Goal: Complete application form: Complete application form

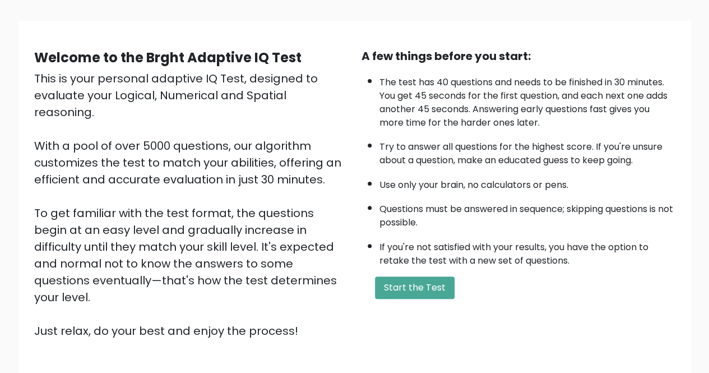
scroll to position [140, 0]
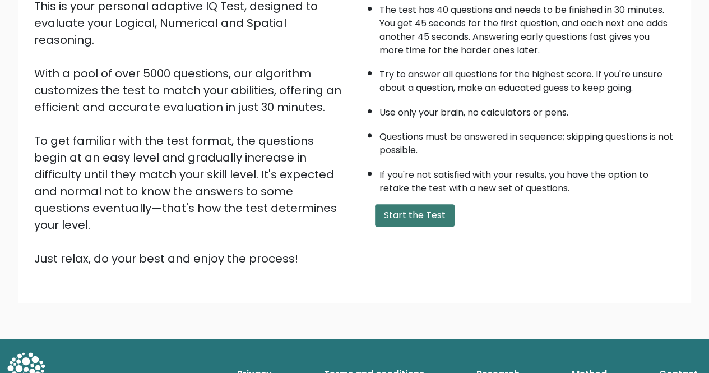
click at [416, 216] on button "Start the Test" at bounding box center [415, 215] width 80 height 22
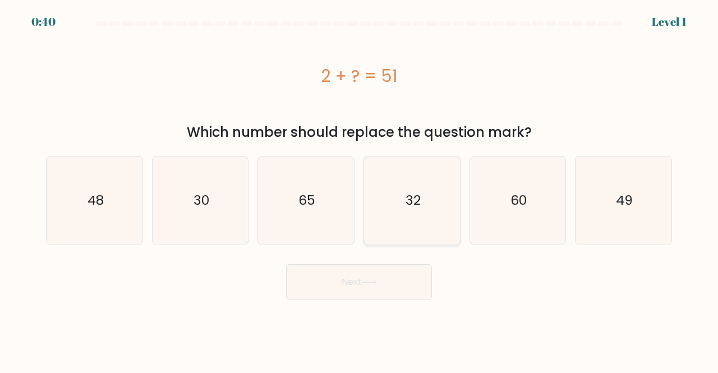
click at [414, 204] on text "32" at bounding box center [412, 200] width 15 height 19
click at [359, 190] on input "d. 32" at bounding box center [359, 188] width 1 height 3
radio input "true"
click at [393, 291] on button "Next" at bounding box center [359, 282] width 146 height 36
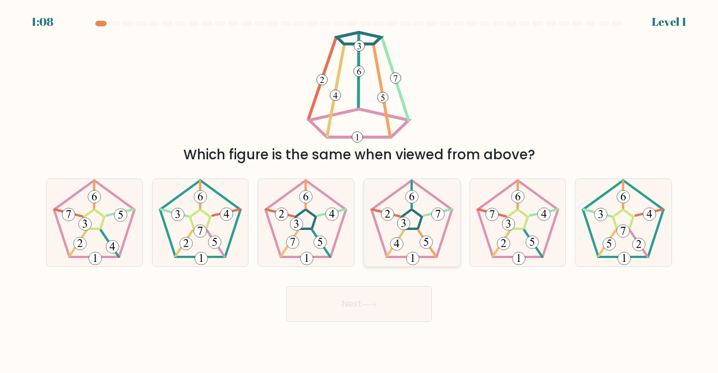
click at [430, 237] on 780 at bounding box center [426, 242] width 13 height 13
click at [359, 190] on input "d." at bounding box center [359, 188] width 1 height 3
radio input "true"
click at [406, 297] on button "Next" at bounding box center [359, 304] width 146 height 36
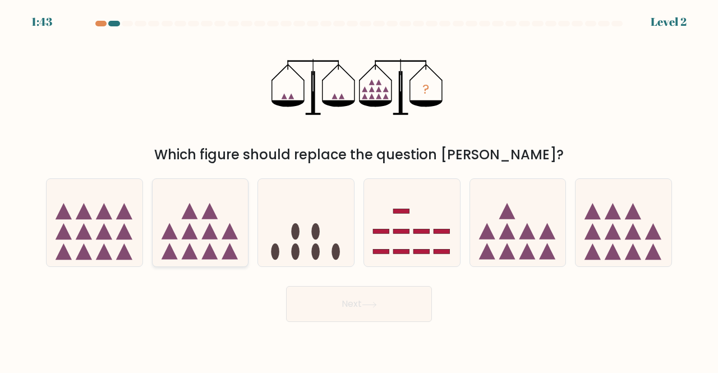
click at [204, 235] on icon at bounding box center [209, 231] width 16 height 16
click at [359, 190] on input "b." at bounding box center [359, 188] width 1 height 3
radio input "true"
click at [382, 295] on button "Next" at bounding box center [359, 304] width 146 height 36
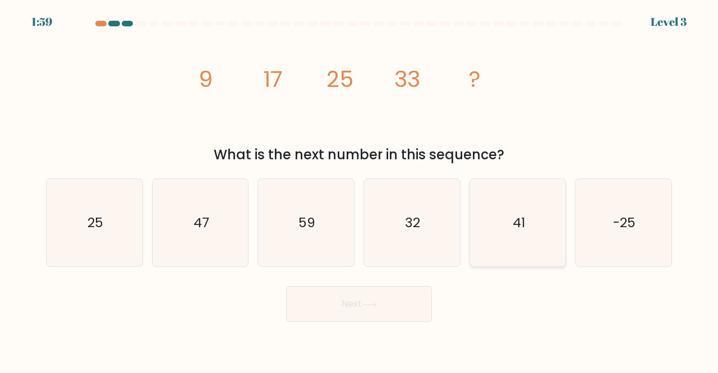
click at [559, 255] on icon "41" at bounding box center [518, 223] width 88 height 88
click at [359, 190] on input "e. 41" at bounding box center [359, 188] width 1 height 3
radio input "true"
click at [368, 307] on icon at bounding box center [369, 305] width 15 height 6
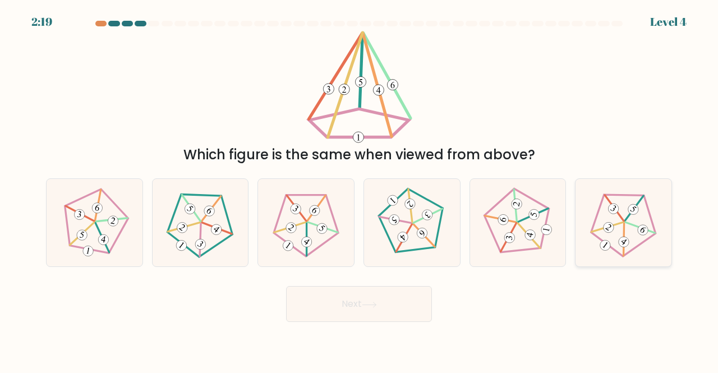
click at [625, 243] on 757 at bounding box center [623, 242] width 15 height 15
click at [359, 190] on input "f." at bounding box center [359, 188] width 1 height 3
radio input "true"
click at [421, 301] on button "Next" at bounding box center [359, 304] width 146 height 36
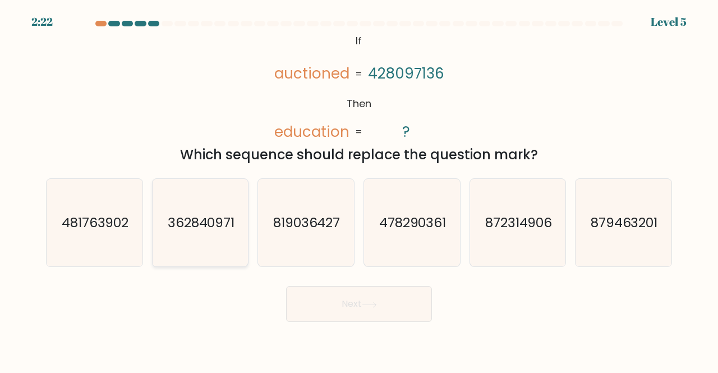
click at [213, 240] on icon "362840971" at bounding box center [200, 223] width 88 height 88
click at [359, 190] on input "b. 362840971" at bounding box center [359, 188] width 1 height 3
radio input "true"
click at [352, 297] on button "Next" at bounding box center [359, 304] width 146 height 36
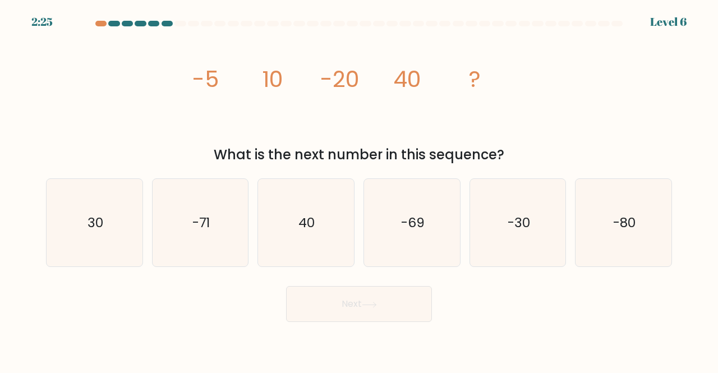
drag, startPoint x: 596, startPoint y: 208, endPoint x: 471, endPoint y: 363, distance: 199.0
click at [596, 209] on icon "-80" at bounding box center [623, 223] width 88 height 88
click at [359, 190] on input "f. -80" at bounding box center [359, 188] width 1 height 3
radio input "true"
click at [343, 302] on button "Next" at bounding box center [359, 304] width 146 height 36
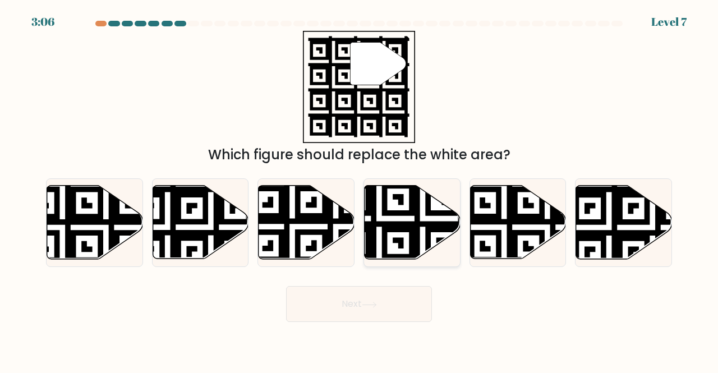
click at [418, 228] on icon at bounding box center [379, 262] width 174 height 174
click at [359, 190] on input "d." at bounding box center [359, 188] width 1 height 3
radio input "true"
click at [386, 300] on button "Next" at bounding box center [359, 304] width 146 height 36
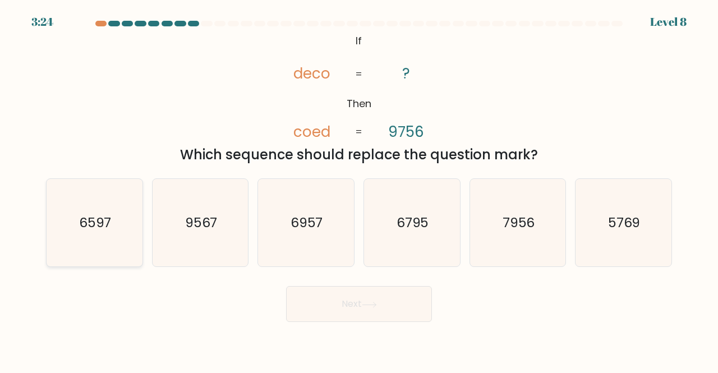
click at [116, 240] on icon "6597" at bounding box center [94, 223] width 88 height 88
click at [359, 190] on input "a. 6597" at bounding box center [359, 188] width 1 height 3
radio input "true"
click at [388, 307] on button "Next" at bounding box center [359, 304] width 146 height 36
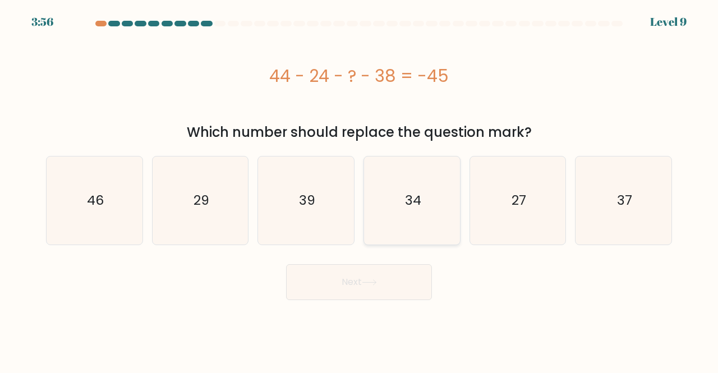
click at [364, 209] on div "34" at bounding box center [411, 200] width 97 height 89
click at [359, 190] on input "d. 34" at bounding box center [359, 188] width 1 height 3
radio input "true"
click at [386, 278] on button "Next" at bounding box center [359, 282] width 146 height 36
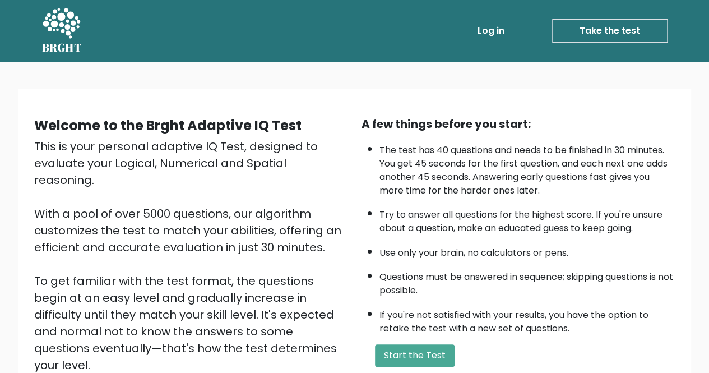
scroll to position [56, 0]
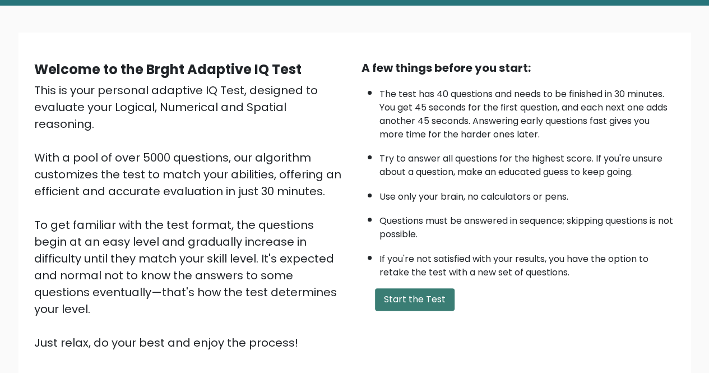
click at [437, 299] on button "Start the Test" at bounding box center [415, 299] width 80 height 22
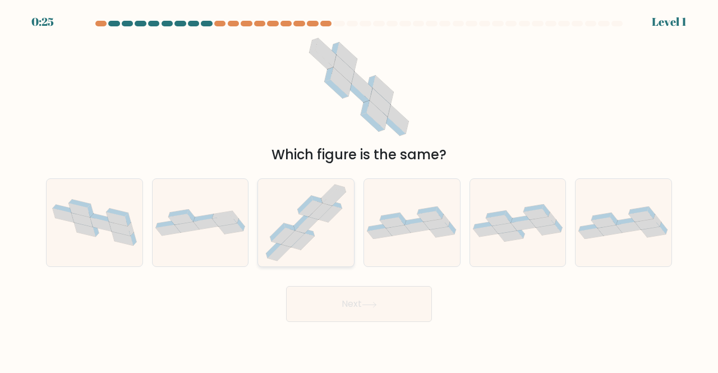
click at [339, 232] on icon at bounding box center [306, 223] width 92 height 88
click at [359, 190] on input "c." at bounding box center [359, 188] width 1 height 3
radio input "true"
click at [369, 303] on icon at bounding box center [369, 305] width 15 height 6
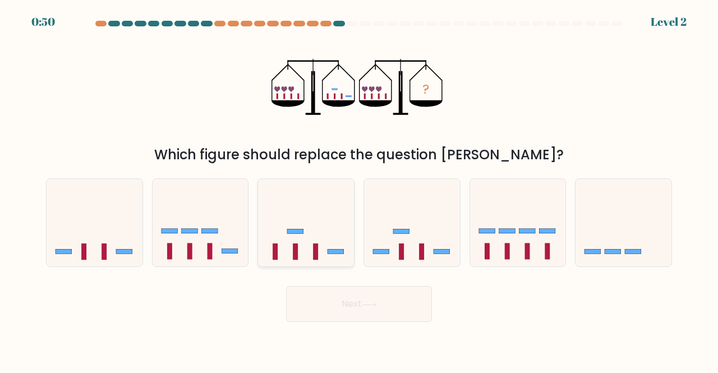
click at [334, 225] on icon at bounding box center [306, 222] width 96 height 79
click at [359, 190] on input "c." at bounding box center [359, 188] width 1 height 3
radio input "true"
click at [370, 302] on icon at bounding box center [369, 305] width 15 height 6
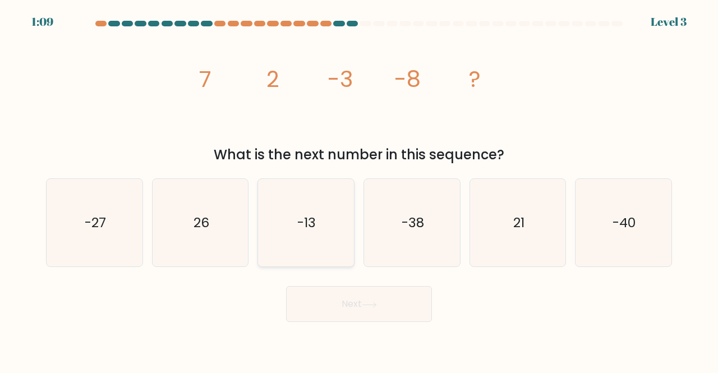
click at [326, 228] on icon "-13" at bounding box center [306, 223] width 88 height 88
click at [359, 190] on input "c. -13" at bounding box center [359, 188] width 1 height 3
radio input "true"
click at [342, 318] on button "Next" at bounding box center [359, 304] width 146 height 36
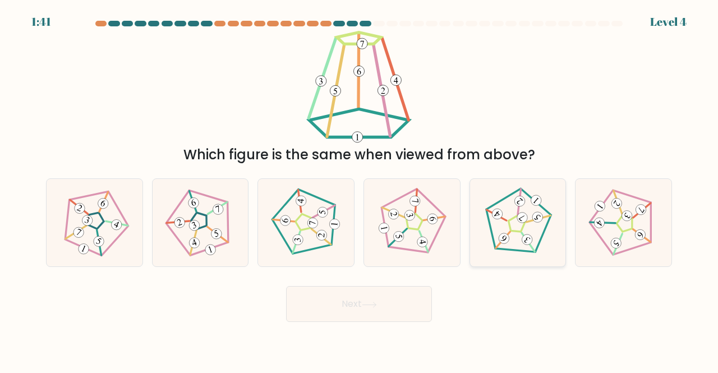
drag, startPoint x: 505, startPoint y: 223, endPoint x: 497, endPoint y: 233, distance: 13.2
click at [507, 223] on icon at bounding box center [517, 222] width 70 height 70
click at [359, 190] on input "e." at bounding box center [359, 188] width 1 height 3
radio input "true"
click at [421, 305] on button "Next" at bounding box center [359, 304] width 146 height 36
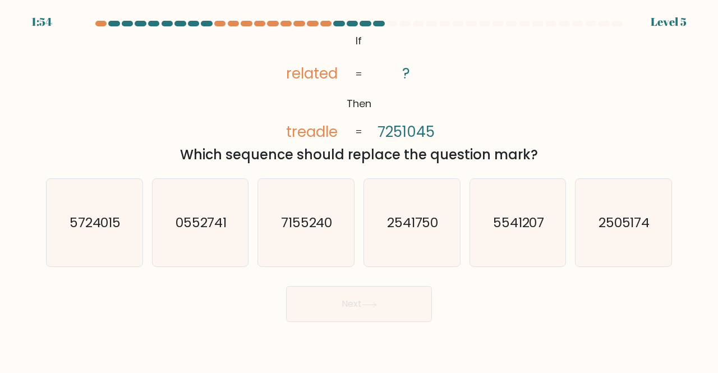
drag, startPoint x: 402, startPoint y: 238, endPoint x: 404, endPoint y: 281, distance: 43.2
click at [401, 238] on icon "2541750" at bounding box center [412, 223] width 88 height 88
click at [359, 190] on input "d. 2541750" at bounding box center [359, 188] width 1 height 3
radio input "true"
drag, startPoint x: 407, startPoint y: 308, endPoint x: 408, endPoint y: 301, distance: 6.8
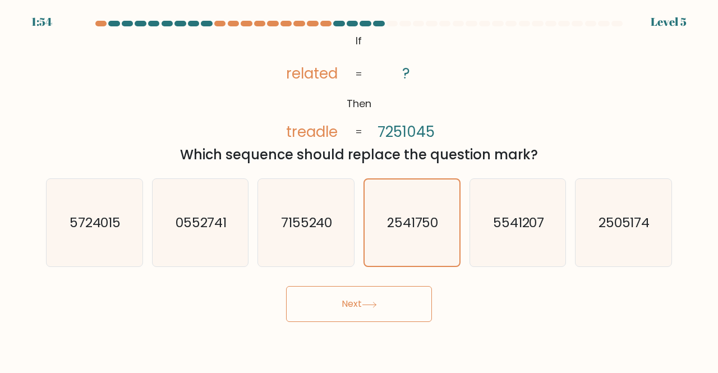
click at [407, 308] on button "Next" at bounding box center [359, 304] width 146 height 36
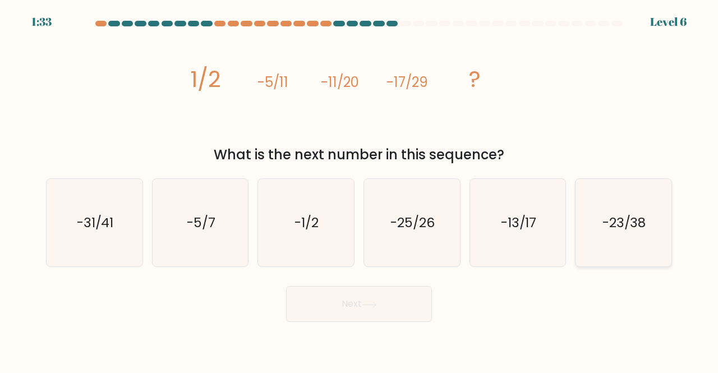
click at [622, 241] on icon "-23/38" at bounding box center [623, 223] width 88 height 88
click at [359, 190] on input "f. -23/38" at bounding box center [359, 188] width 1 height 3
radio input "true"
click at [423, 301] on button "Next" at bounding box center [359, 304] width 146 height 36
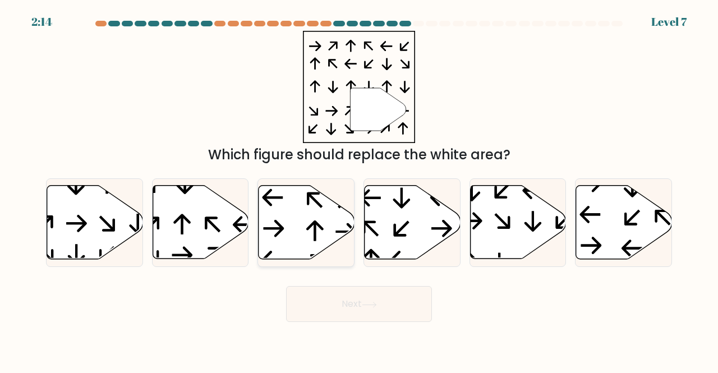
click at [305, 241] on icon at bounding box center [307, 222] width 96 height 73
click at [359, 190] on input "c." at bounding box center [359, 188] width 1 height 3
radio input "true"
click at [357, 298] on button "Next" at bounding box center [359, 304] width 146 height 36
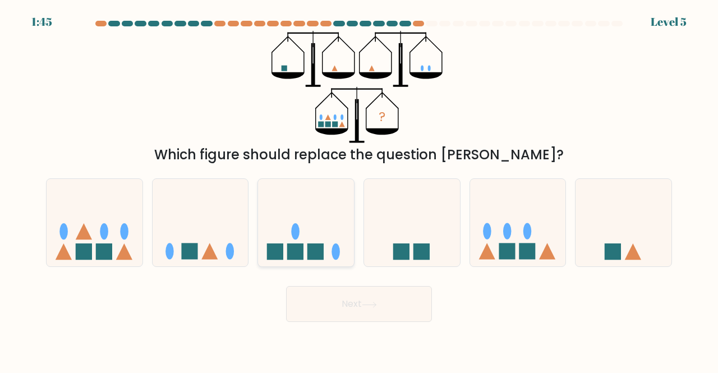
click at [308, 203] on icon at bounding box center [306, 222] width 96 height 79
click at [359, 190] on input "c." at bounding box center [359, 188] width 1 height 3
radio input "true"
click at [370, 308] on button "Next" at bounding box center [359, 304] width 146 height 36
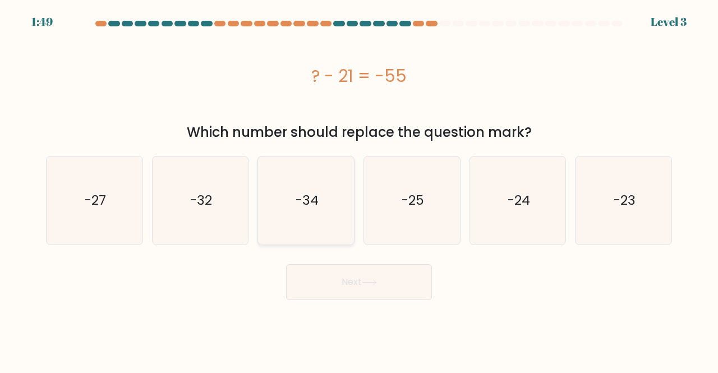
drag, startPoint x: 316, startPoint y: 206, endPoint x: 364, endPoint y: 243, distance: 60.8
click at [317, 206] on text "-34" at bounding box center [307, 200] width 23 height 19
click at [359, 190] on input "c. -34" at bounding box center [359, 188] width 1 height 3
radio input "true"
click at [384, 274] on button "Next" at bounding box center [359, 282] width 146 height 36
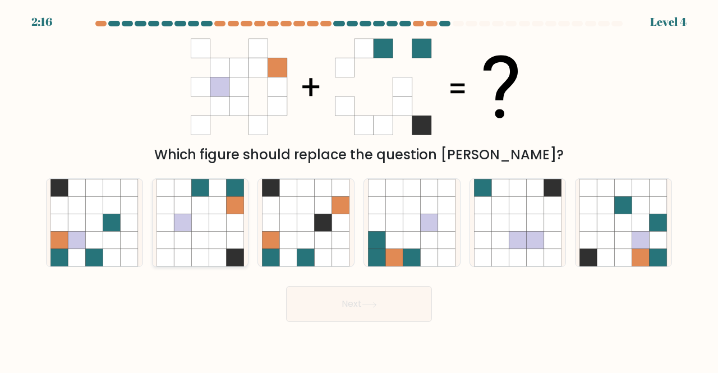
click at [171, 228] on icon at bounding box center [164, 222] width 17 height 17
click at [359, 190] on input "b." at bounding box center [359, 188] width 1 height 3
radio input "true"
click at [347, 287] on button "Next" at bounding box center [359, 304] width 146 height 36
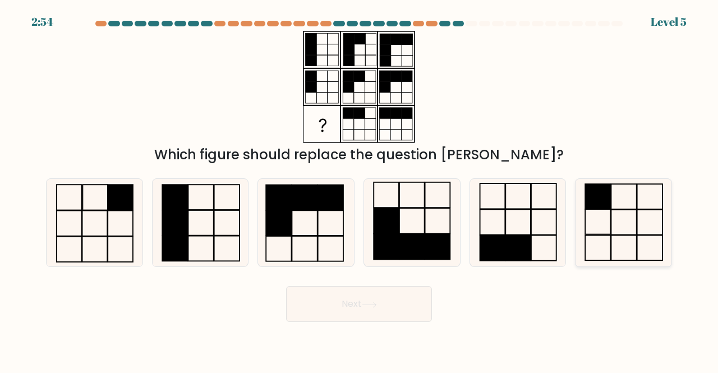
click at [591, 197] on rect at bounding box center [598, 196] width 26 height 25
click at [359, 190] on input "f." at bounding box center [359, 188] width 1 height 3
radio input "true"
click at [361, 311] on button "Next" at bounding box center [359, 304] width 146 height 36
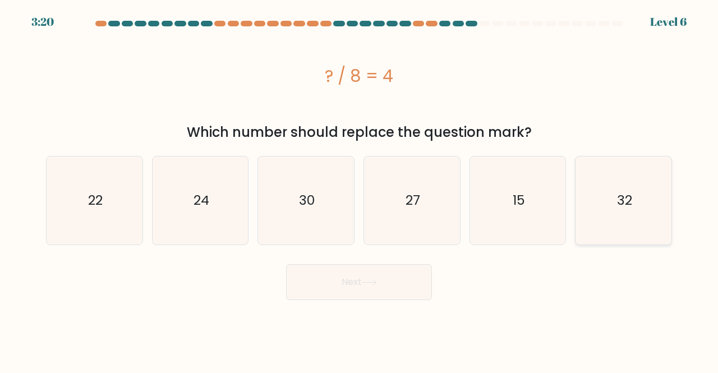
click at [617, 206] on text "32" at bounding box center [624, 200] width 15 height 19
click at [359, 190] on input "f. 32" at bounding box center [359, 188] width 1 height 3
radio input "true"
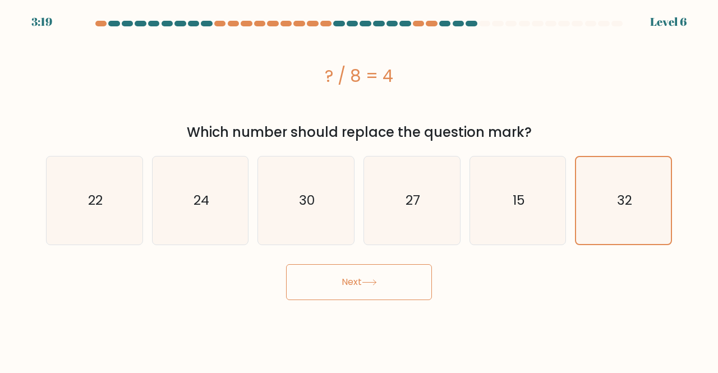
click at [397, 285] on button "Next" at bounding box center [359, 282] width 146 height 36
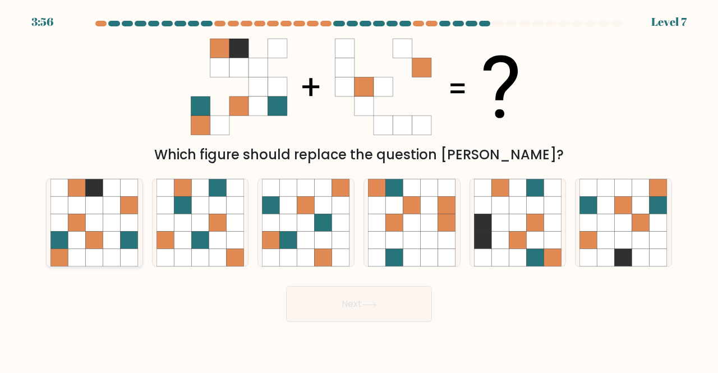
click at [111, 250] on icon at bounding box center [111, 257] width 17 height 17
click at [359, 190] on input "a." at bounding box center [359, 188] width 1 height 3
radio input "true"
click at [365, 310] on button "Next" at bounding box center [359, 304] width 146 height 36
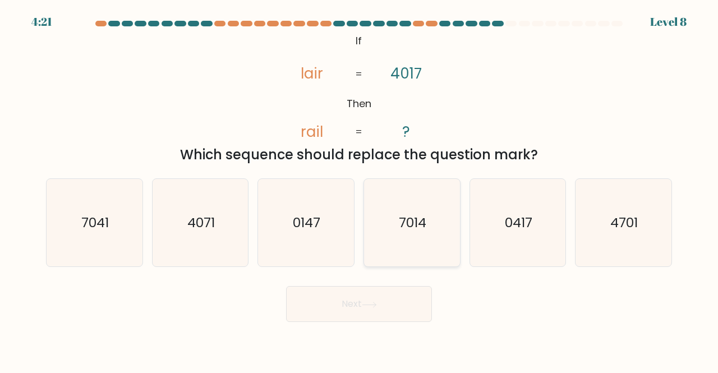
click at [403, 206] on icon "7014" at bounding box center [412, 223] width 88 height 88
click at [359, 190] on input "d. 7014" at bounding box center [359, 188] width 1 height 3
radio input "true"
click at [400, 313] on button "Next" at bounding box center [359, 304] width 146 height 36
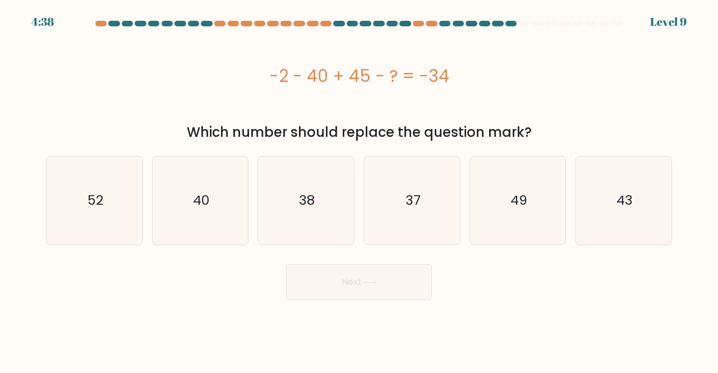
drag, startPoint x: 446, startPoint y: 210, endPoint x: 418, endPoint y: 247, distance: 46.5
click at [445, 210] on icon "37" at bounding box center [412, 200] width 88 height 88
click at [359, 190] on input "d. 37" at bounding box center [359, 188] width 1 height 3
radio input "true"
click at [400, 274] on button "Next" at bounding box center [359, 282] width 146 height 36
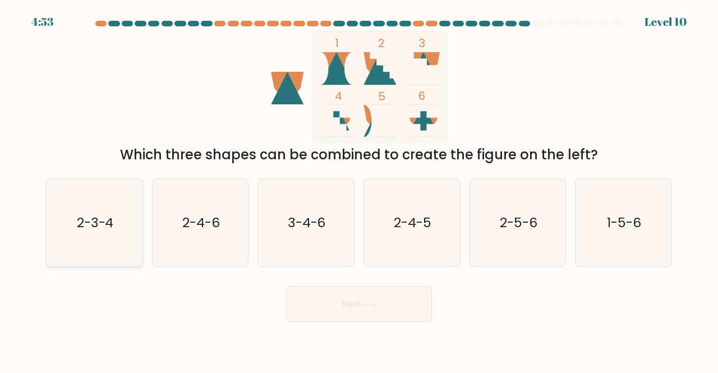
click at [114, 233] on icon "2-3-4" at bounding box center [94, 223] width 88 height 88
click at [359, 190] on input "a. 2-3-4" at bounding box center [359, 188] width 1 height 3
radio input "true"
click at [345, 308] on button "Next" at bounding box center [359, 304] width 146 height 36
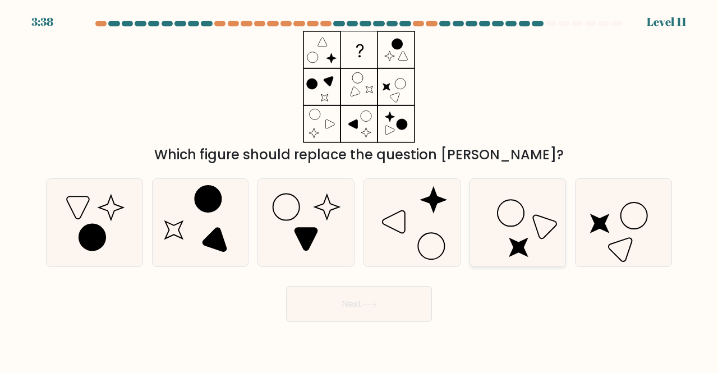
click at [543, 229] on icon at bounding box center [518, 223] width 88 height 88
click at [359, 190] on input "e." at bounding box center [359, 188] width 1 height 3
radio input "true"
click at [413, 297] on button "Next" at bounding box center [359, 304] width 146 height 36
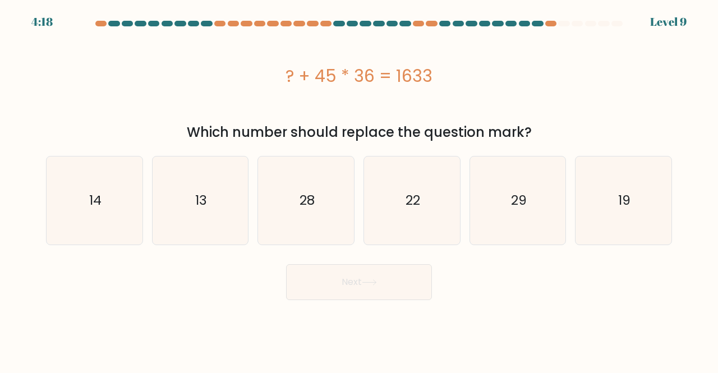
drag, startPoint x: 288, startPoint y: 73, endPoint x: 464, endPoint y: 76, distance: 176.1
click at [464, 76] on div "? + 45 * 36 = 1633" at bounding box center [359, 75] width 626 height 25
copy div "? + 45 * 36 = 1633"
click at [500, 86] on div "? + 45 * 36 = 1633" at bounding box center [359, 75] width 626 height 25
click at [221, 218] on icon "13" at bounding box center [200, 200] width 88 height 88
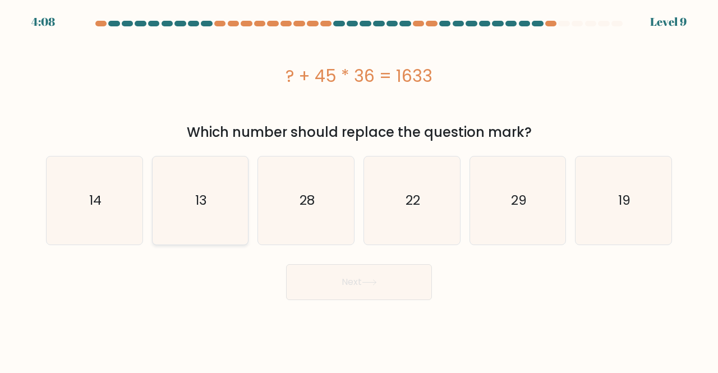
click at [359, 190] on input "b. 13" at bounding box center [359, 188] width 1 height 3
radio input "true"
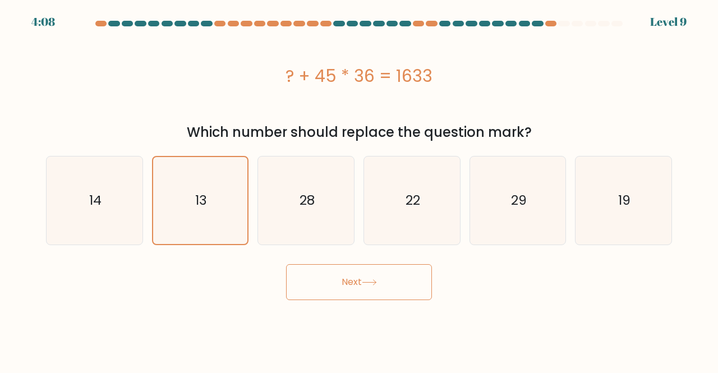
click at [339, 287] on button "Next" at bounding box center [359, 282] width 146 height 36
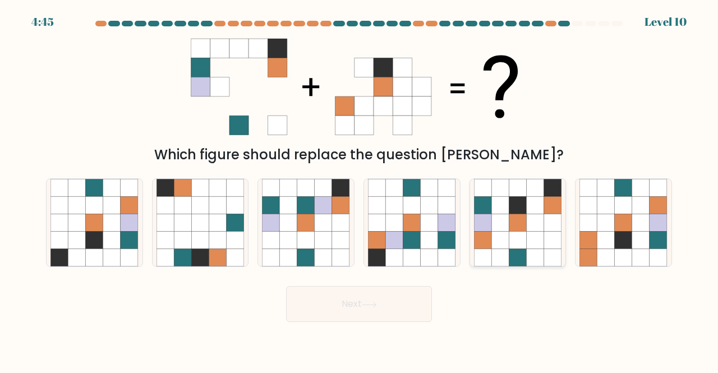
click at [509, 228] on icon at bounding box center [517, 222] width 17 height 17
click at [359, 190] on input "e." at bounding box center [359, 188] width 1 height 3
radio input "true"
click at [403, 308] on button "Next" at bounding box center [359, 304] width 146 height 36
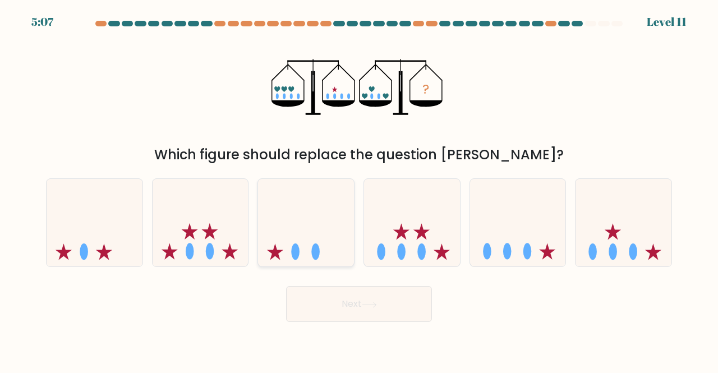
click at [328, 256] on icon at bounding box center [306, 222] width 96 height 79
click at [359, 190] on input "c." at bounding box center [359, 188] width 1 height 3
radio input "true"
click at [343, 298] on button "Next" at bounding box center [359, 304] width 146 height 36
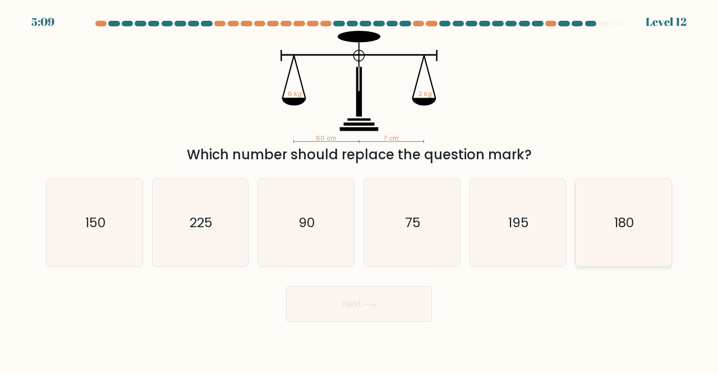
click at [638, 210] on icon "180" at bounding box center [623, 223] width 88 height 88
click at [359, 190] on input "f. 180" at bounding box center [359, 188] width 1 height 3
radio input "true"
click at [290, 335] on body "5:08 Level 12" at bounding box center [359, 186] width 718 height 373
click at [355, 308] on button "Next" at bounding box center [359, 304] width 146 height 36
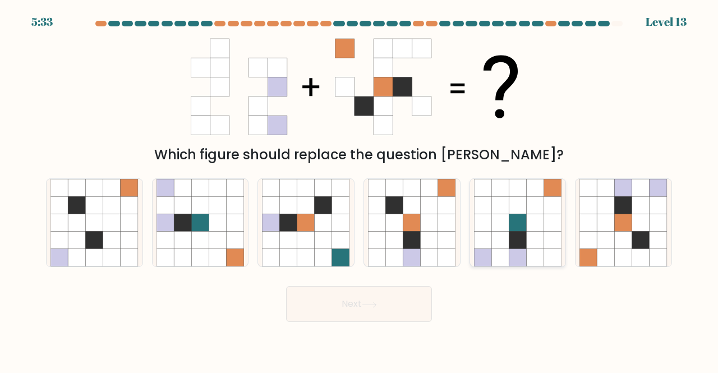
click at [497, 248] on icon at bounding box center [499, 240] width 17 height 17
click at [359, 190] on input "e." at bounding box center [359, 188] width 1 height 3
radio input "true"
click at [394, 296] on button "Next" at bounding box center [359, 304] width 146 height 36
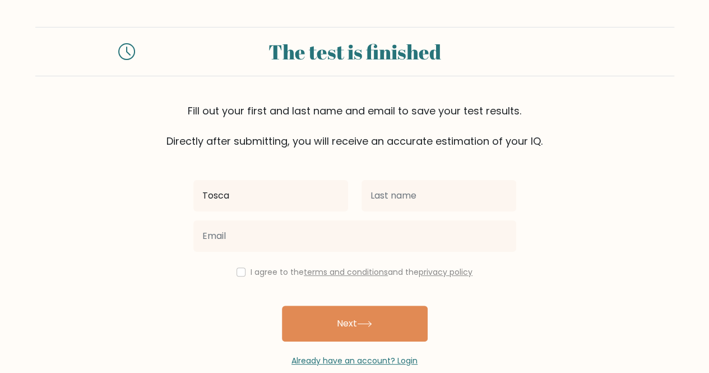
type input "Tosca"
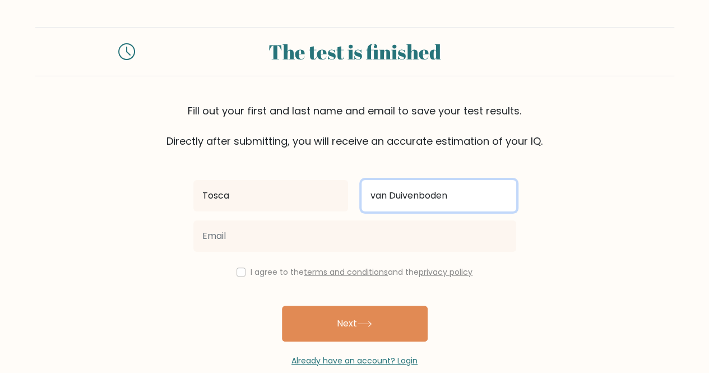
type input "van Duivenboden"
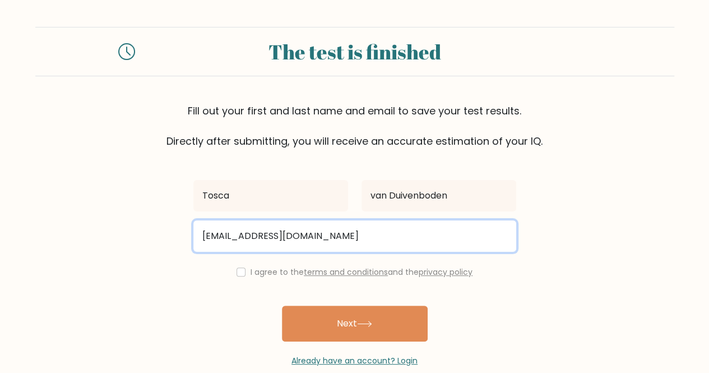
type input "twvanduivenboden@gmail.com"
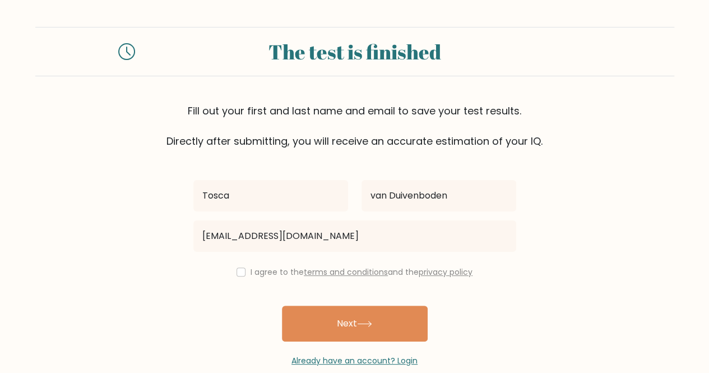
click at [247, 271] on div "I agree to the terms and conditions and the privacy policy" at bounding box center [355, 271] width 336 height 13
click at [238, 276] on div "I agree to the terms and conditions and the privacy policy" at bounding box center [355, 271] width 336 height 13
click at [243, 273] on div "I agree to the terms and conditions and the privacy policy" at bounding box center [355, 271] width 336 height 13
click at [239, 273] on input "checkbox" at bounding box center [241, 272] width 9 height 9
checkbox input "true"
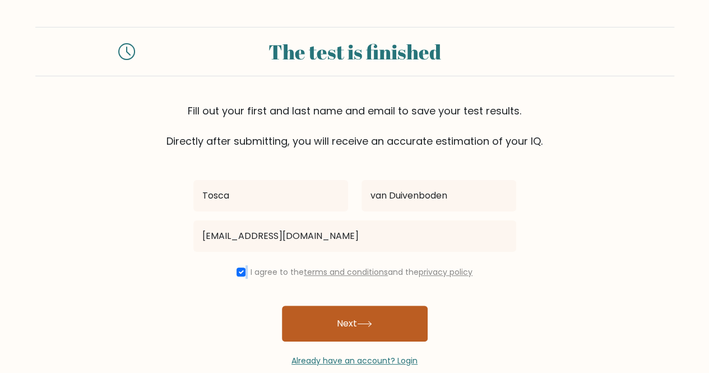
click at [324, 324] on button "Next" at bounding box center [355, 324] width 146 height 36
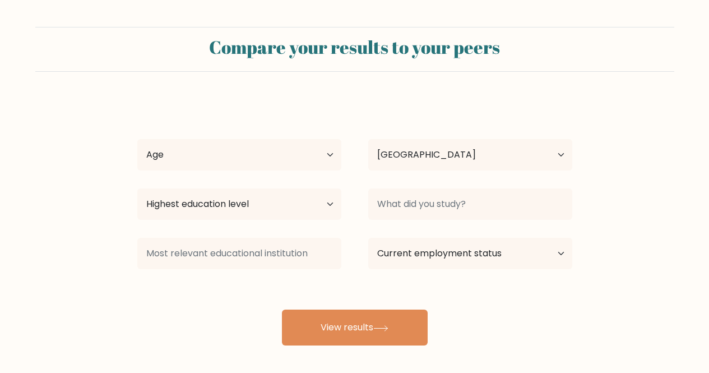
select select "NL"
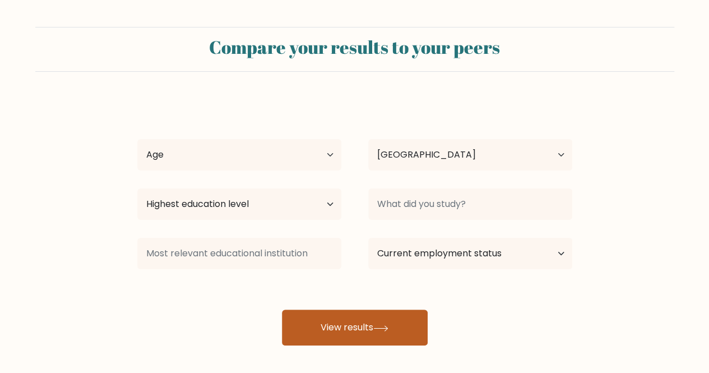
drag, startPoint x: 388, startPoint y: 330, endPoint x: 411, endPoint y: 292, distance: 44.7
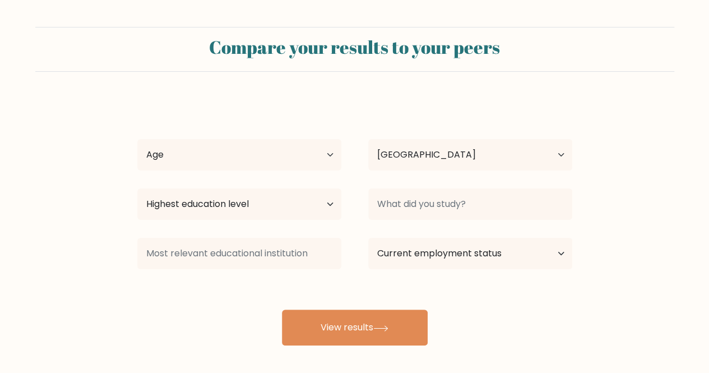
click at [388, 330] on icon at bounding box center [380, 328] width 15 height 6
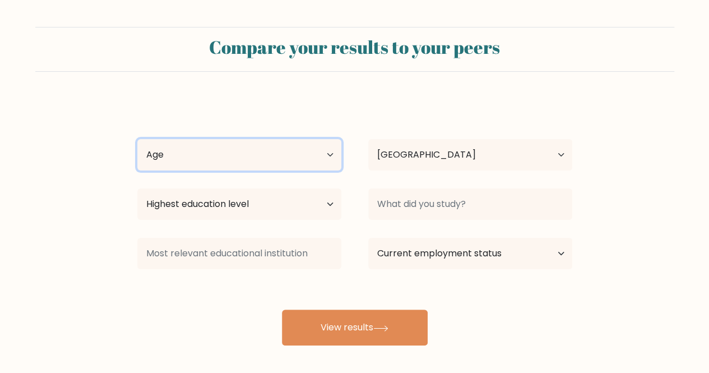
click at [250, 160] on select "Age Under 18 years old 18-24 years old 25-34 years old 35-44 years old 45-54 ye…" at bounding box center [239, 154] width 204 height 31
select select "25_34"
click at [137, 139] on select "Age Under 18 years old 18-24 years old 25-34 years old 35-44 years old 45-54 ye…" at bounding box center [239, 154] width 204 height 31
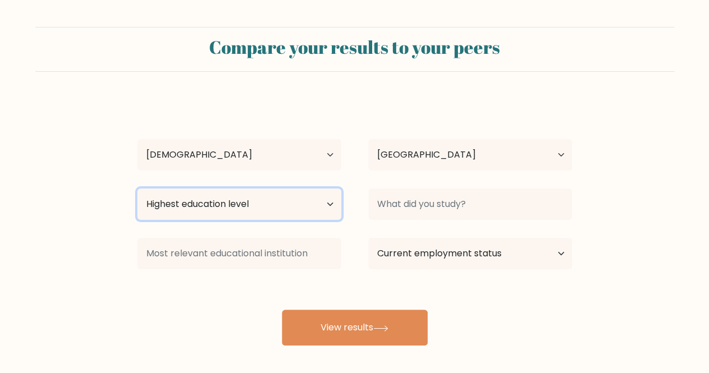
click at [241, 205] on select "Highest education level No schooling Primary Lower Secondary Upper Secondary Oc…" at bounding box center [239, 203] width 204 height 31
select select "masters_degree"
click at [137, 188] on select "Highest education level No schooling Primary Lower Secondary Upper Secondary Oc…" at bounding box center [239, 203] width 204 height 31
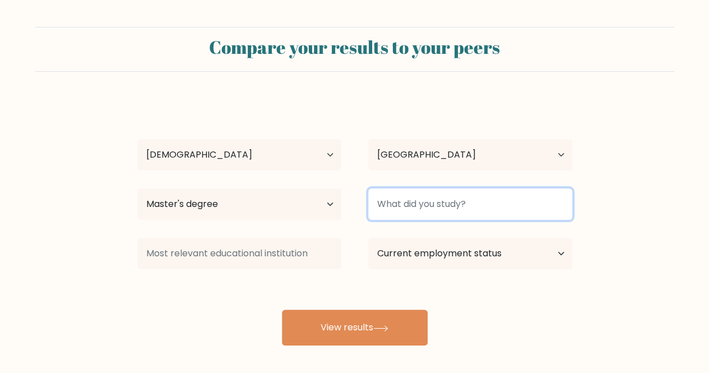
click at [459, 205] on input at bounding box center [470, 203] width 204 height 31
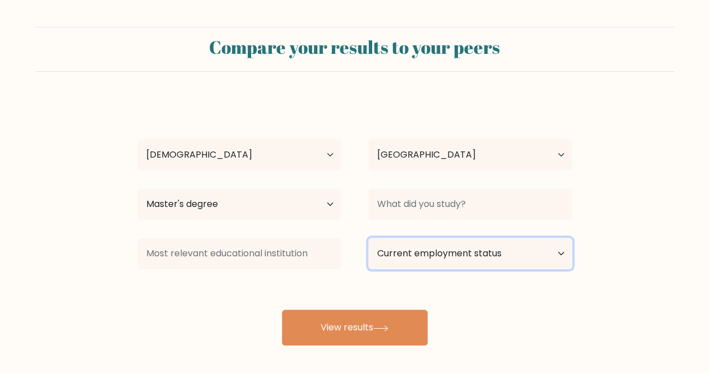
click at [456, 255] on select "Current employment status Employed Student Retired Other / prefer not to answer" at bounding box center [470, 253] width 204 height 31
select select "student"
click at [368, 238] on select "Current employment status Employed Student Retired Other / prefer not to answer" at bounding box center [470, 253] width 204 height 31
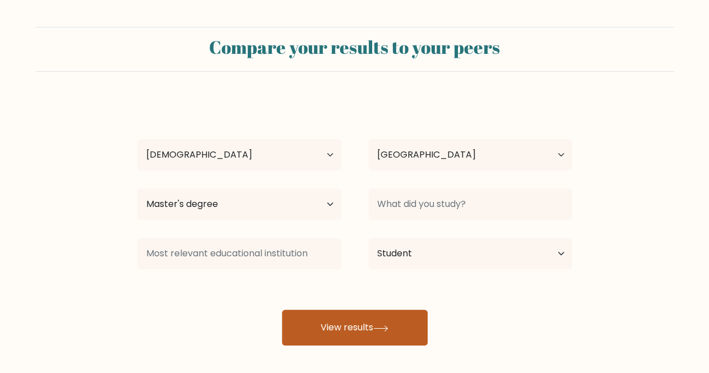
click at [348, 334] on button "View results" at bounding box center [355, 328] width 146 height 36
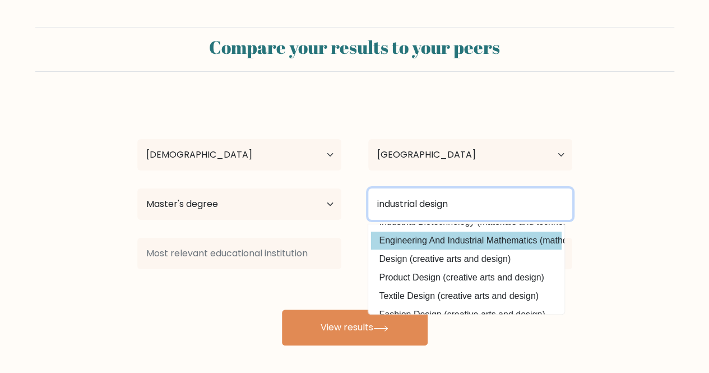
scroll to position [56, 0]
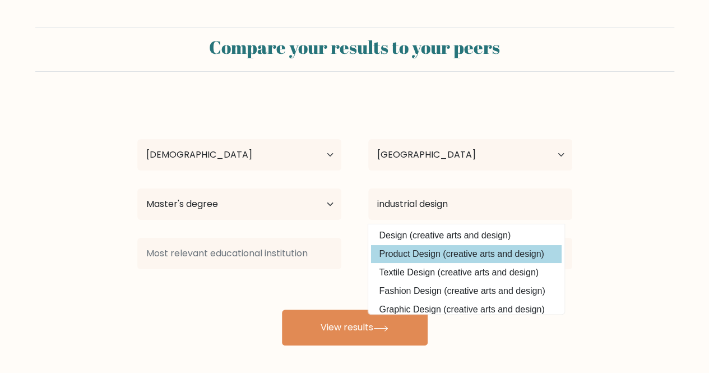
click at [464, 247] on option "Product Design (creative arts and design)" at bounding box center [466, 254] width 191 height 18
type input "Product Design"
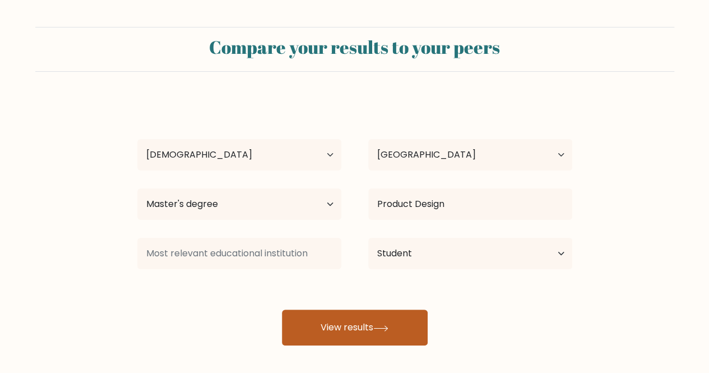
click at [352, 324] on button "View results" at bounding box center [355, 328] width 146 height 36
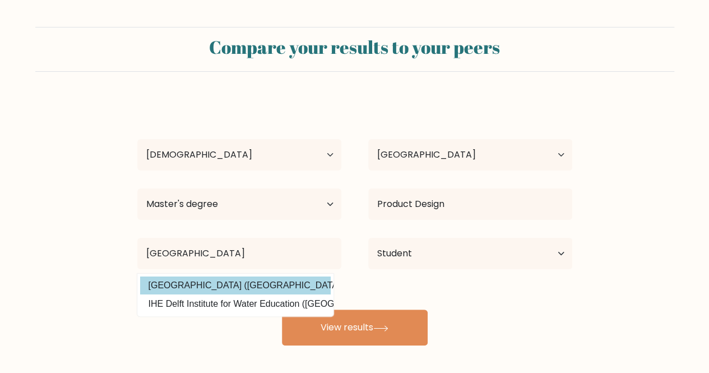
click at [277, 280] on option "Technische Universiteit Delft (Netherlands)" at bounding box center [235, 285] width 191 height 18
type input "Technische Universiteit Delft"
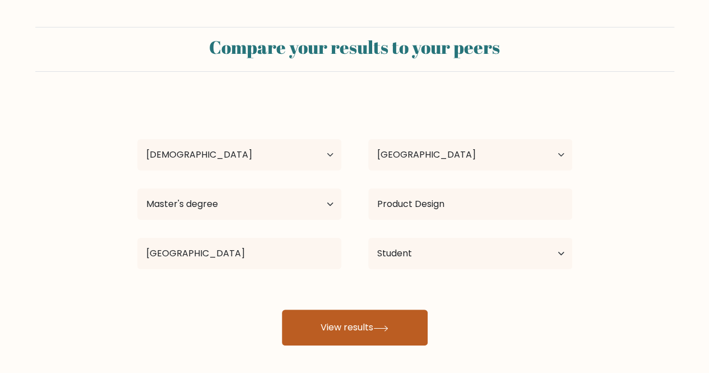
click at [370, 334] on button "View results" at bounding box center [355, 328] width 146 height 36
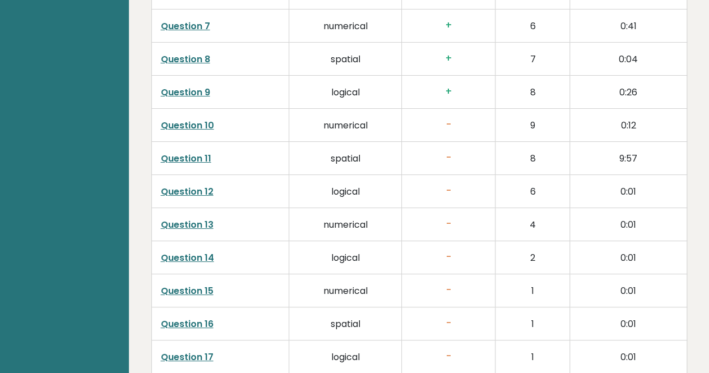
scroll to position [2039, 0]
